Goal: Task Accomplishment & Management: Use online tool/utility

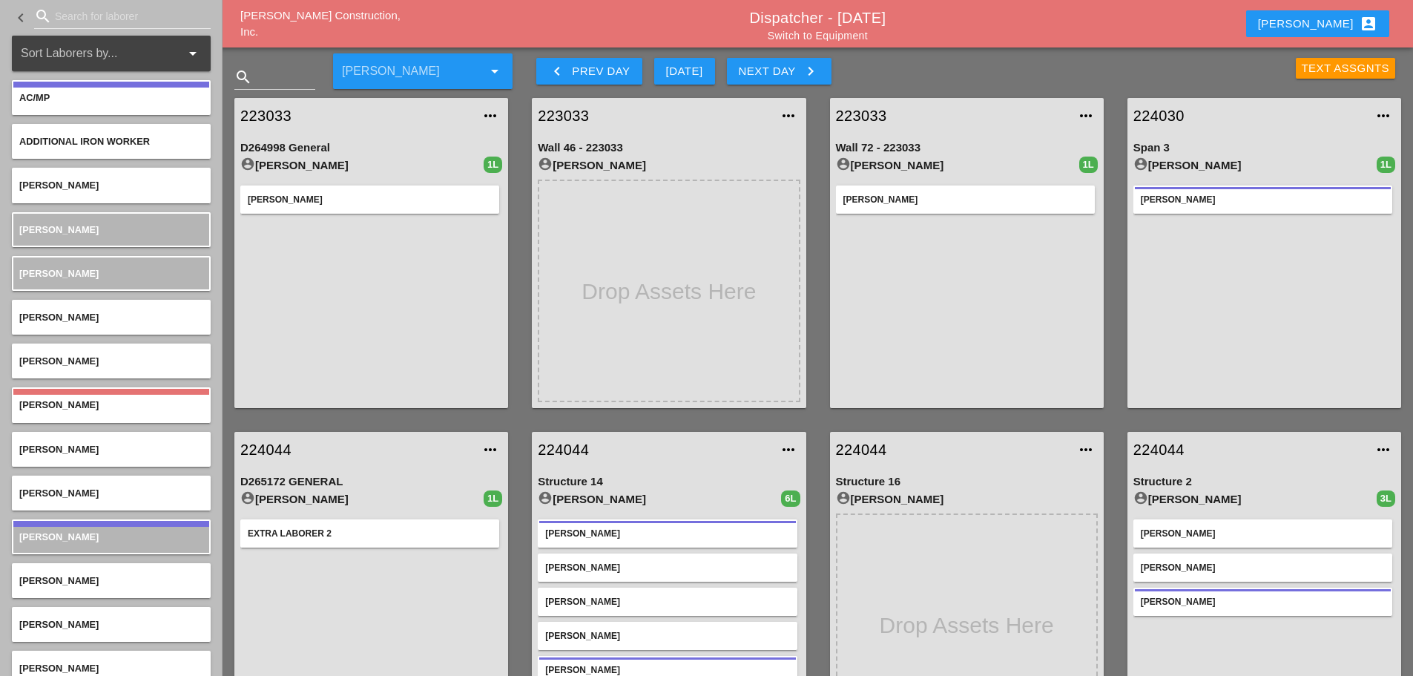
click at [1307, 71] on div "Text Assgnts" at bounding box center [1346, 68] width 88 height 17
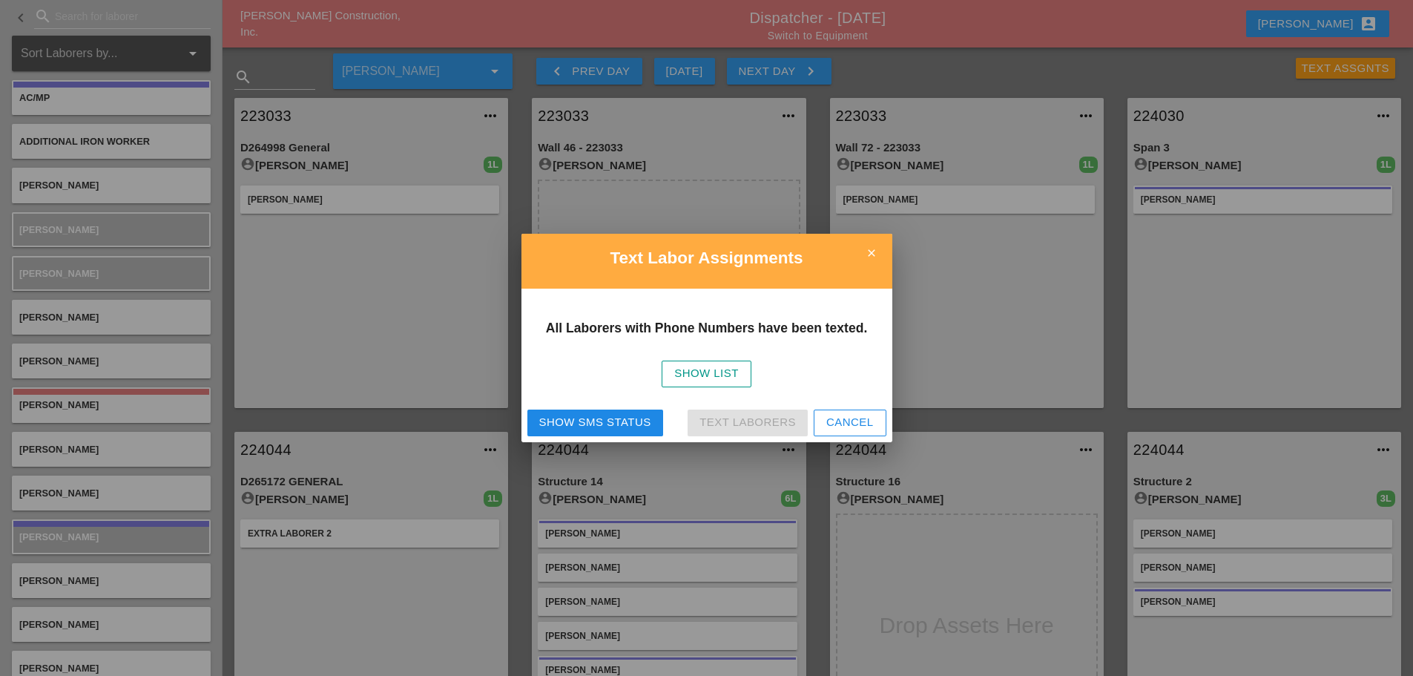
click at [569, 413] on button "Show SMS Status" at bounding box center [595, 423] width 136 height 27
click at [864, 256] on icon "close" at bounding box center [872, 253] width 30 height 30
